Goal: Contribute content: Add original content to the website for others to see

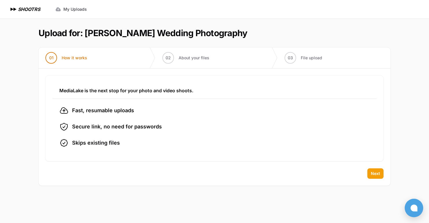
click at [375, 175] on span "Next" at bounding box center [375, 174] width 9 height 6
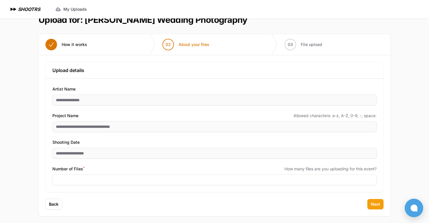
scroll to position [16, 0]
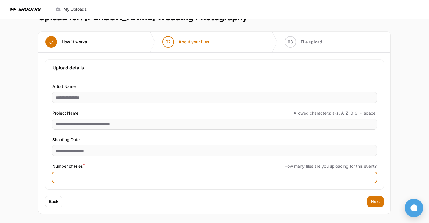
click at [132, 178] on input "Number of Files *" at bounding box center [214, 177] width 324 height 10
type input "****"
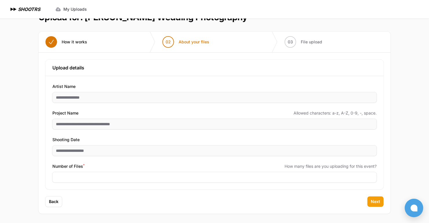
click at [378, 202] on span "Next" at bounding box center [375, 202] width 9 height 6
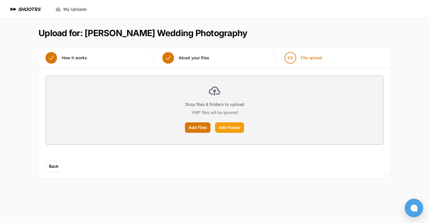
click at [231, 130] on label "Add Folder" at bounding box center [229, 128] width 29 height 10
click at [0, 0] on input "Add Folder" at bounding box center [0, 0] width 0 height 0
